Goal: Transaction & Acquisition: Purchase product/service

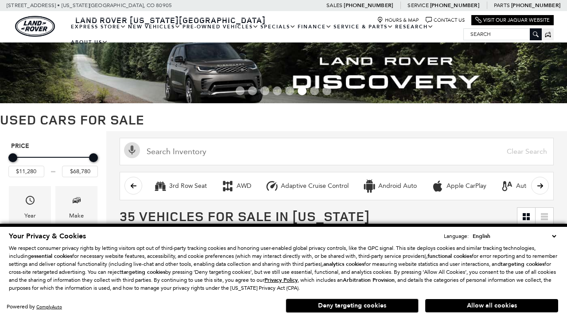
scroll to position [350, 0]
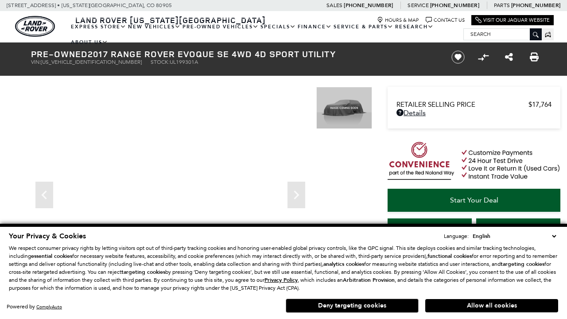
scroll to position [427, 0]
